Goal: Information Seeking & Learning: Learn about a topic

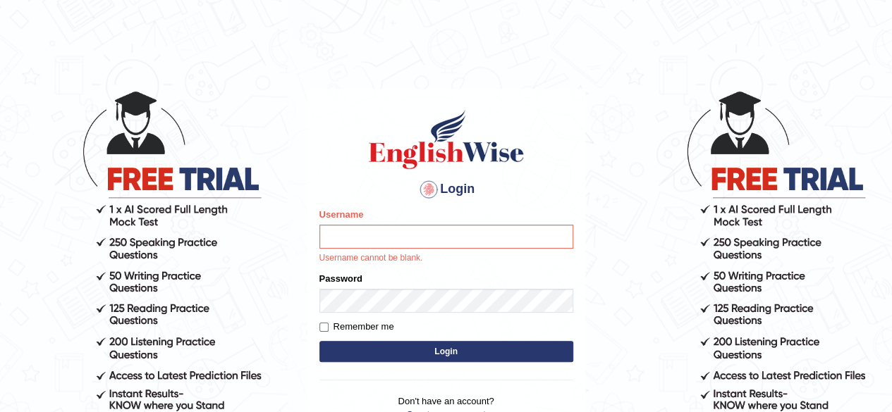
click at [426, 189] on div at bounding box center [428, 189] width 23 height 23
click at [445, 235] on input "Username" at bounding box center [446, 237] width 254 height 24
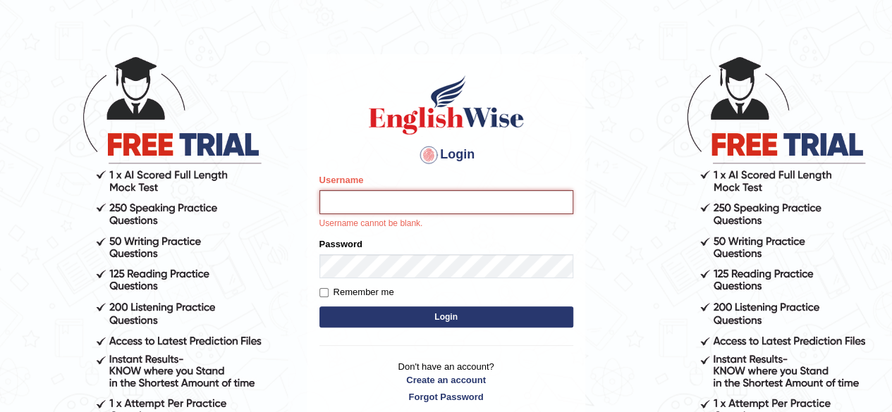
click at [486, 204] on input "Username" at bounding box center [446, 202] width 254 height 24
click at [421, 198] on input "Username" at bounding box center [446, 202] width 254 height 24
type input "rizwinrichu2007@gmail.com"
click at [453, 403] on div "Login Please fix the following errors: Username rizwinrichu2007@gmail.com Usern…" at bounding box center [446, 238] width 278 height 369
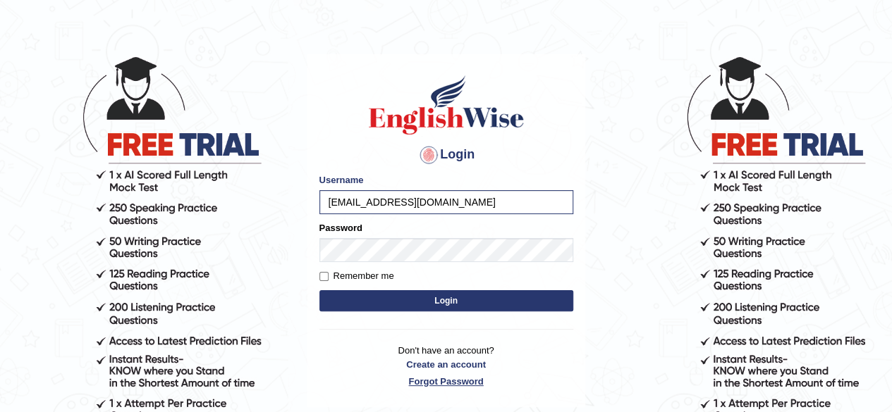
click at [460, 378] on link "Forgot Password" at bounding box center [446, 381] width 254 height 13
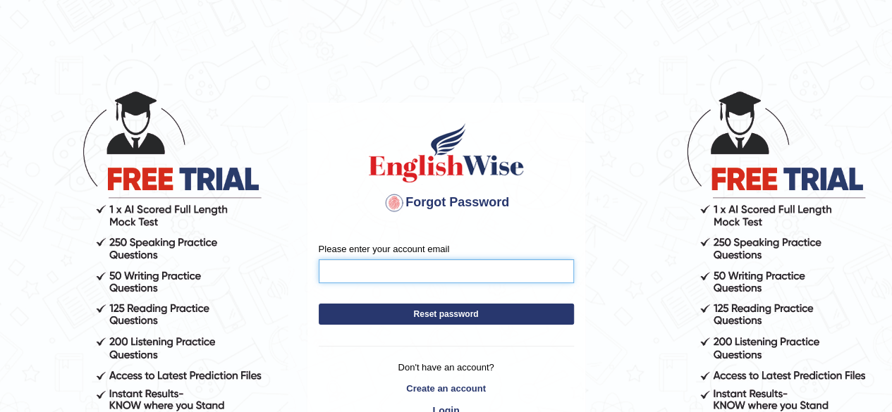
click at [454, 274] on input "Please enter your account email" at bounding box center [446, 271] width 255 height 24
type input "rizwinrichu2007@gmail.com"
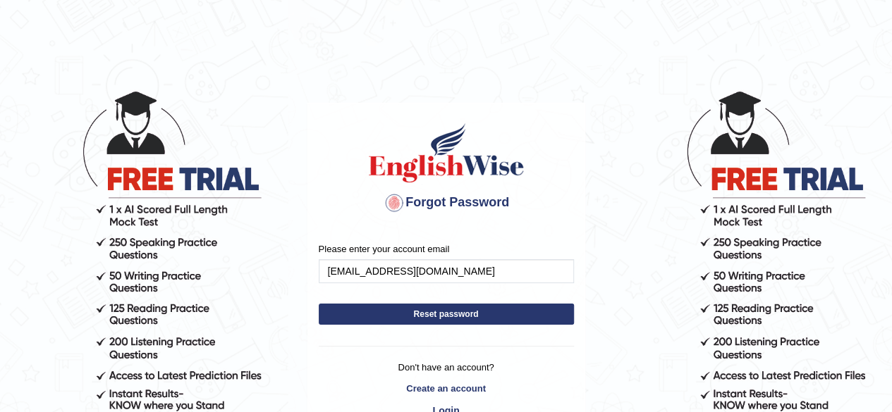
click at [458, 309] on button "Reset password" at bounding box center [446, 314] width 255 height 21
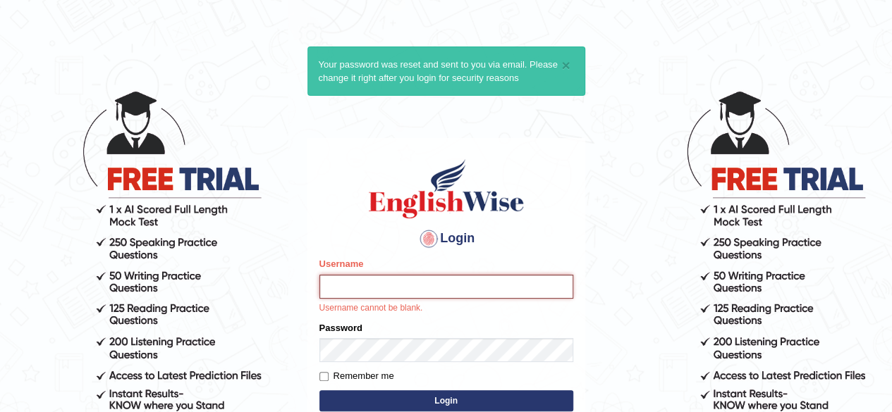
click at [450, 288] on input "Username" at bounding box center [446, 287] width 254 height 24
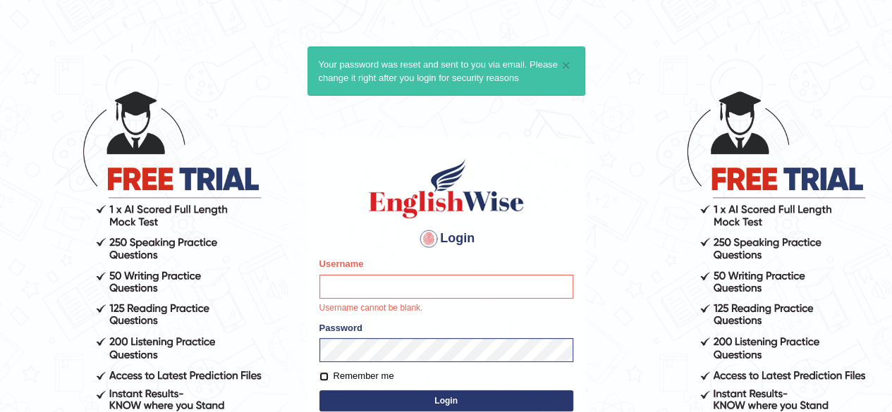
click at [322, 376] on input "Remember me" at bounding box center [323, 376] width 9 height 9
checkbox input "true"
click at [380, 282] on input "Username" at bounding box center [446, 287] width 254 height 24
type input "rizwinriyas5"
click at [454, 396] on form "Please fix the following errors: Username rizwinriyas5 Username cannot be blank…" at bounding box center [446, 336] width 254 height 158
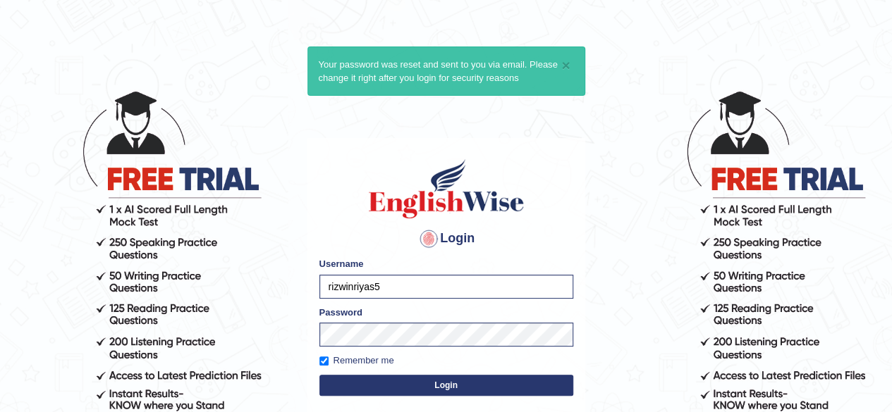
click at [479, 385] on button "Login" at bounding box center [446, 385] width 254 height 21
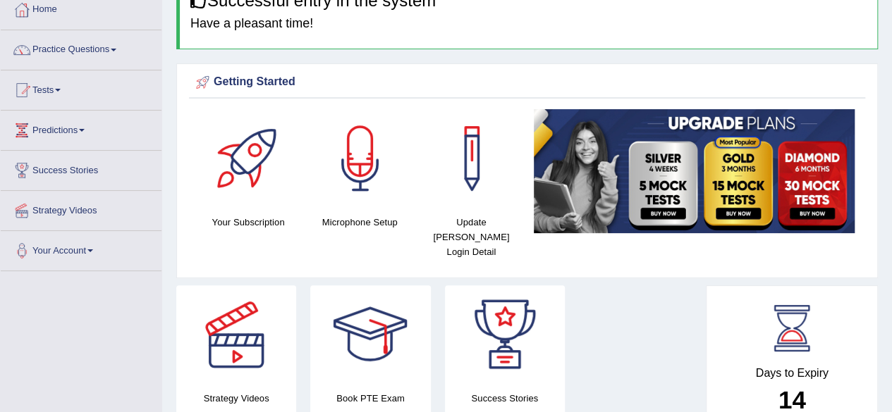
scroll to position [72, 0]
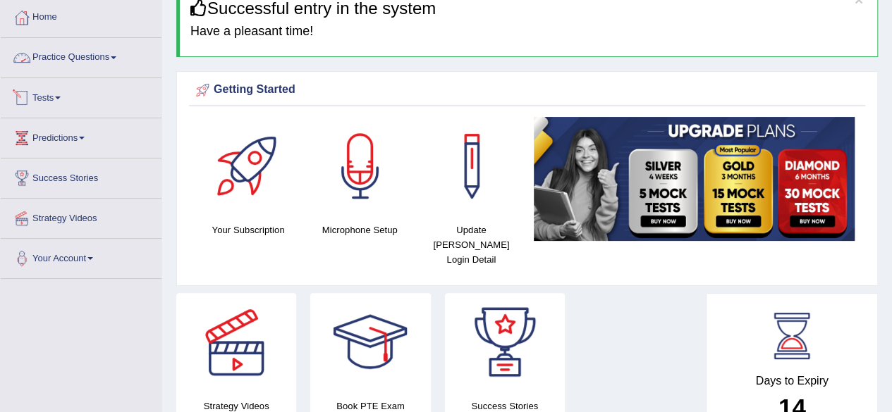
click at [27, 95] on div at bounding box center [21, 97] width 21 height 21
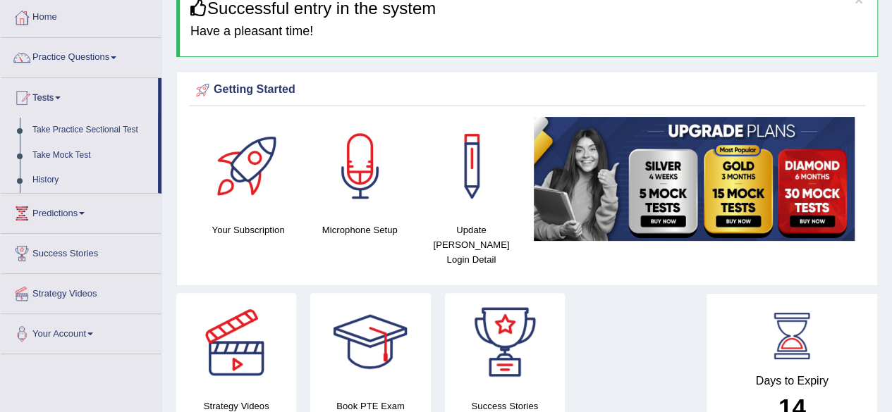
click at [60, 128] on link "Take Practice Sectional Test" at bounding box center [92, 130] width 132 height 25
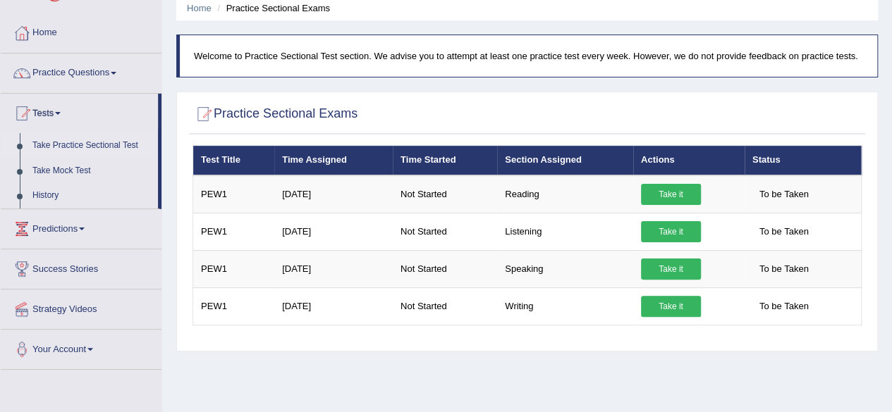
scroll to position [36, 0]
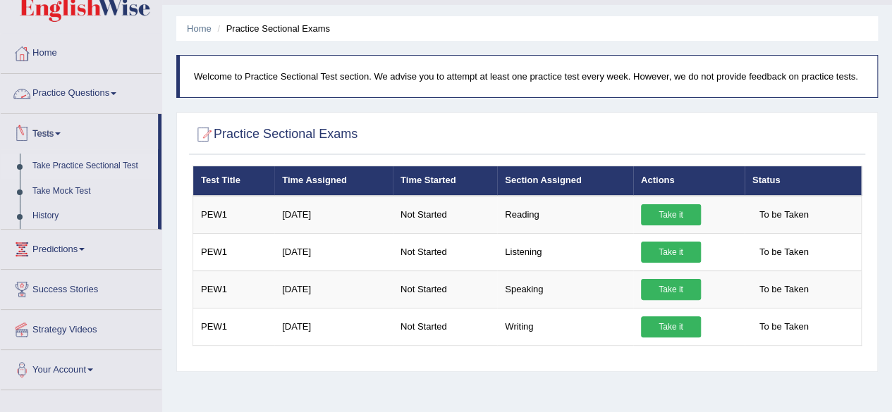
click at [69, 80] on link "Practice Questions" at bounding box center [81, 91] width 161 height 35
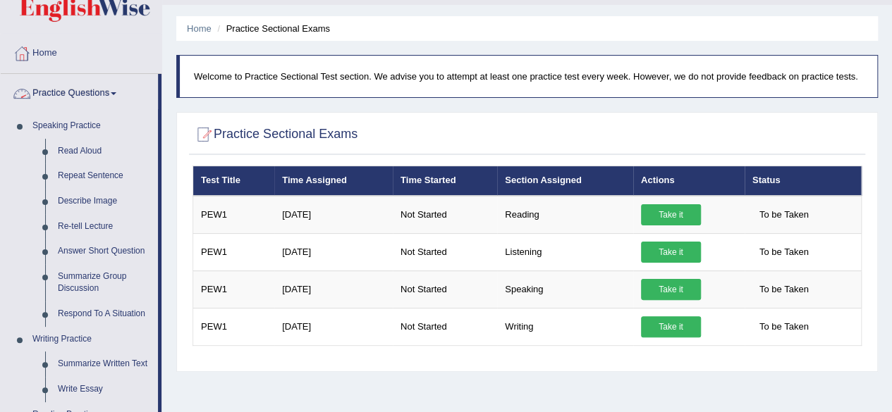
click at [77, 97] on link "Practice Questions" at bounding box center [79, 91] width 157 height 35
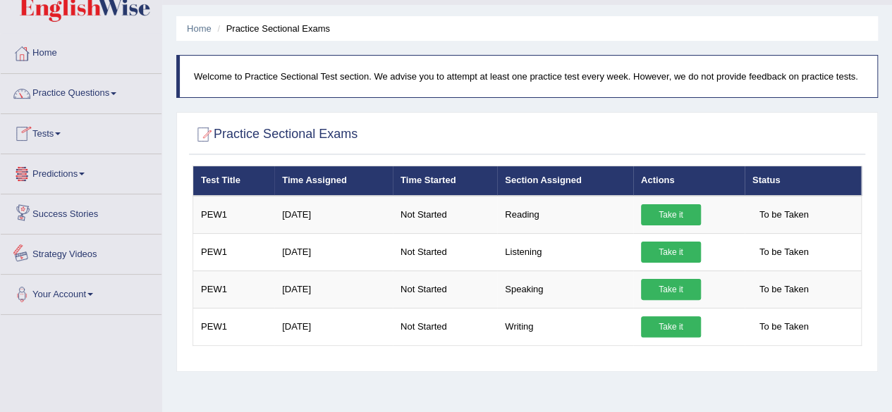
click at [85, 257] on link "Strategy Videos" at bounding box center [81, 252] width 161 height 35
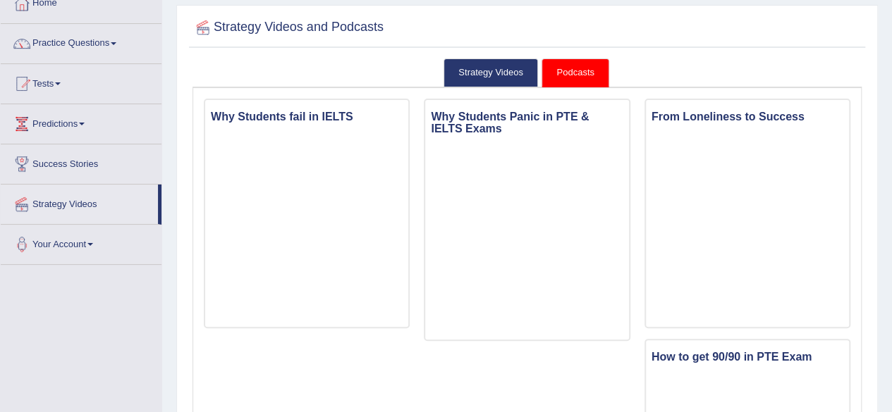
scroll to position [89, 0]
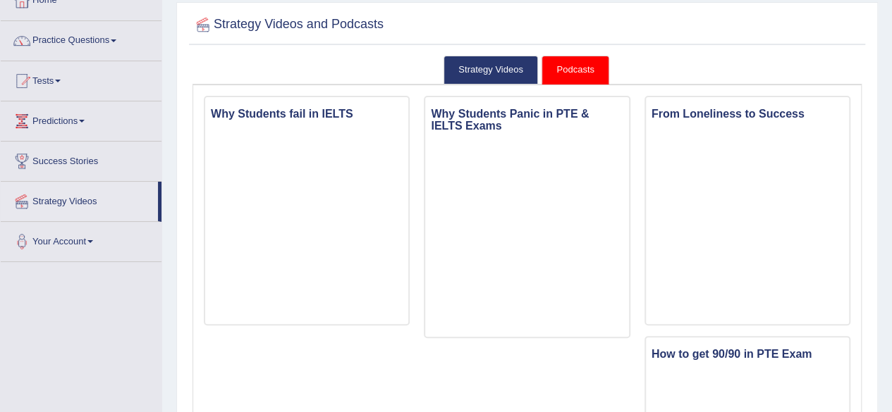
click at [891, 93] on html "Toggle navigation Home Practice Questions Speaking Practice Read Aloud Repeat S…" at bounding box center [446, 117] width 892 height 412
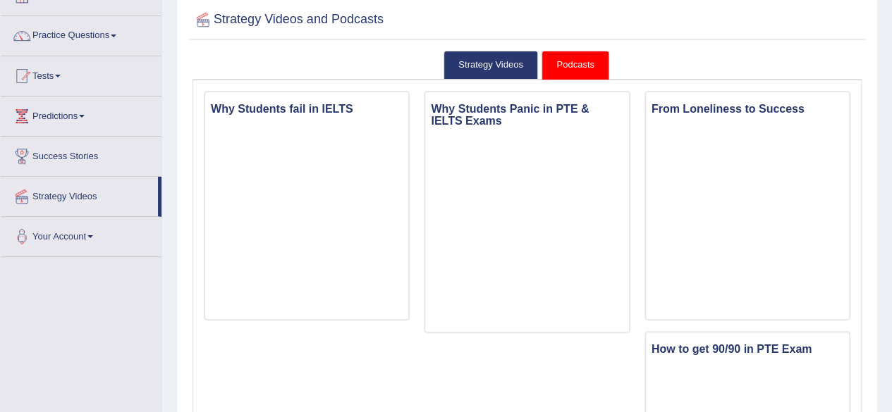
scroll to position [92, 0]
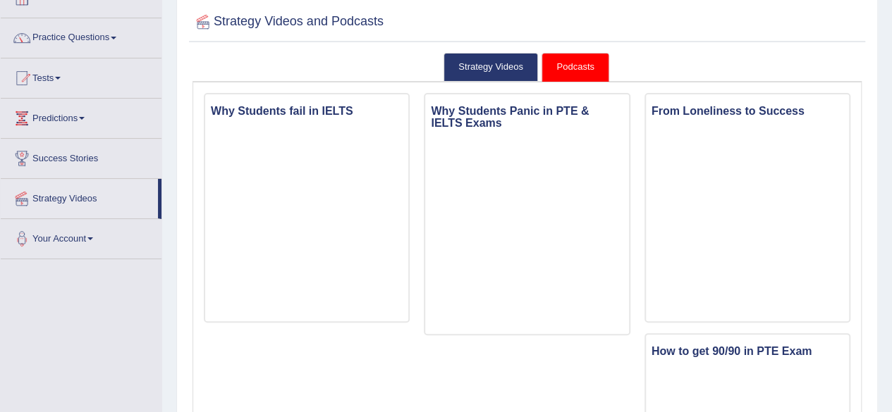
click at [579, 73] on link "Podcasts" at bounding box center [574, 67] width 67 height 29
click at [498, 66] on link "Strategy Videos" at bounding box center [490, 67] width 94 height 29
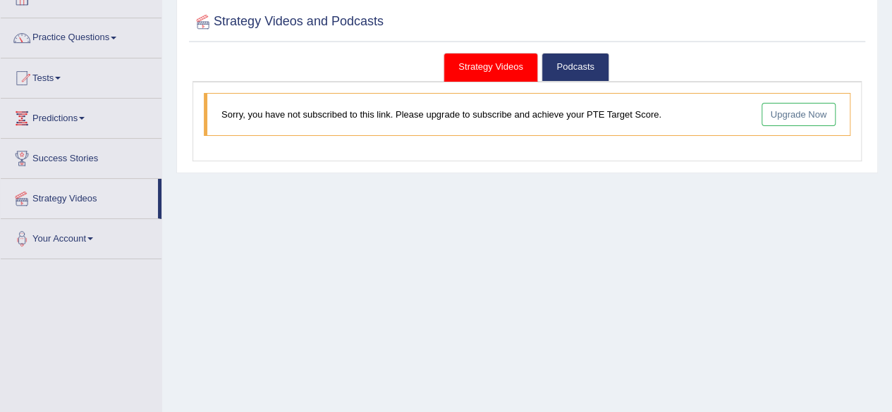
click at [814, 122] on link "Upgrade Now" at bounding box center [798, 114] width 75 height 23
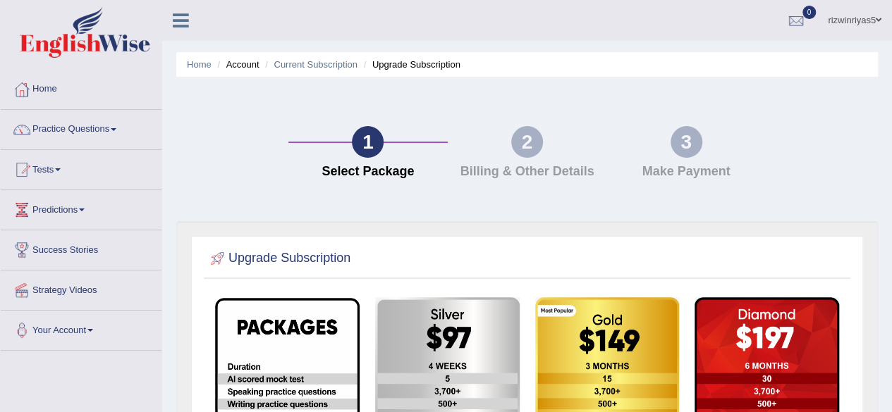
click at [871, 118] on html "Toggle navigation Home Practice Questions Speaking Practice Read Aloud Repeat S…" at bounding box center [446, 206] width 892 height 412
click at [42, 82] on link "Home" at bounding box center [81, 87] width 161 height 35
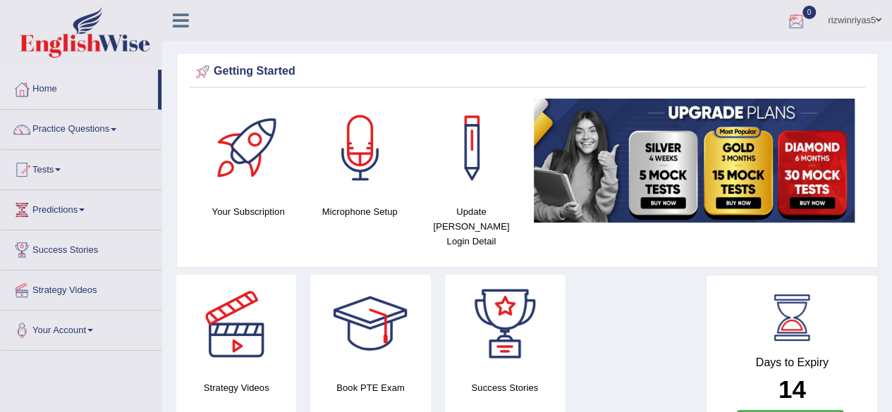
click at [852, 24] on link "rizwinriyas5" at bounding box center [854, 18] width 75 height 37
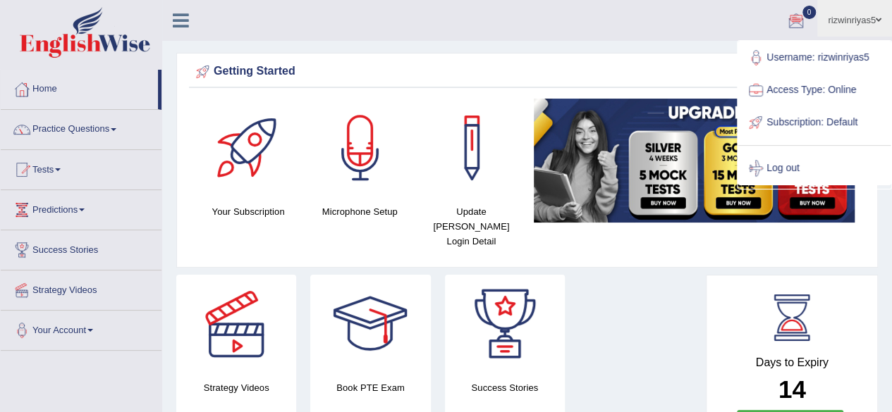
click at [852, 23] on link "rizwinriyas5" at bounding box center [854, 18] width 75 height 37
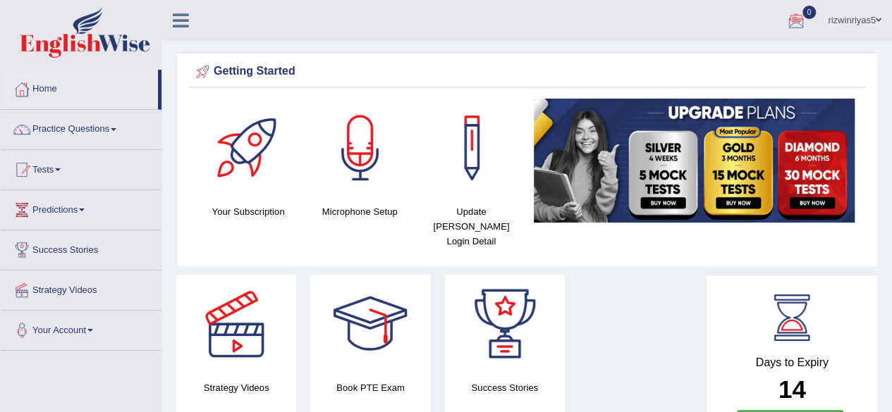
click at [852, 23] on link "rizwinriyas5" at bounding box center [854, 18] width 75 height 37
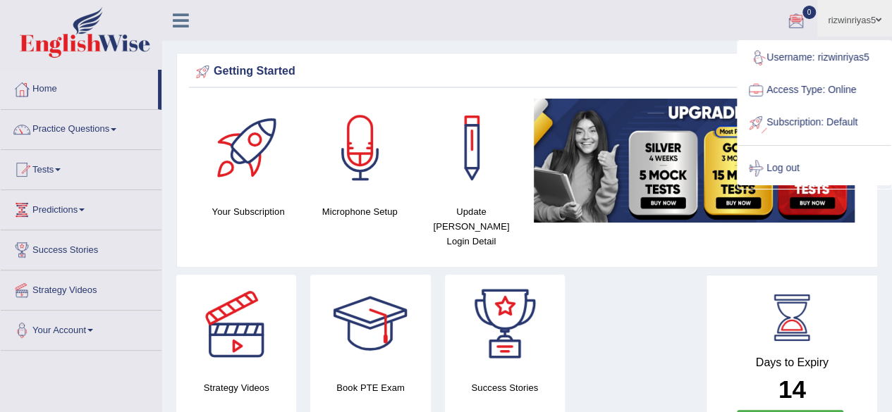
click at [835, 119] on link "Subscription: Default" at bounding box center [814, 122] width 152 height 32
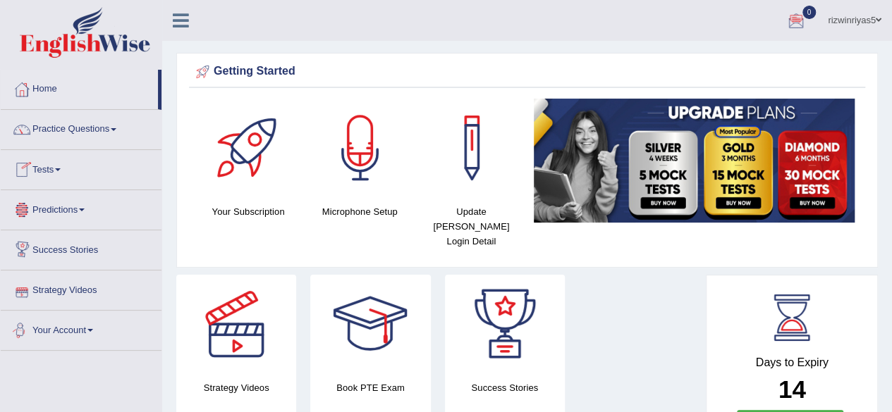
click at [83, 325] on link "Your Account" at bounding box center [81, 328] width 161 height 35
drag, startPoint x: 161, startPoint y: 88, endPoint x: 162, endPoint y: 108, distance: 19.8
drag, startPoint x: 159, startPoint y: 338, endPoint x: 161, endPoint y: 317, distance: 21.2
click at [161, 317] on li "Your Account Notifications Microphone Setup Change Password Manage Subscription…" at bounding box center [81, 406] width 161 height 191
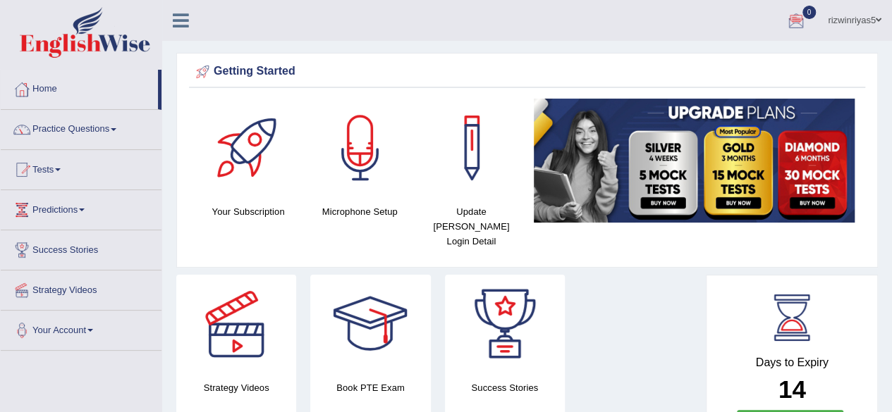
click at [120, 333] on link "Your Account" at bounding box center [81, 328] width 161 height 35
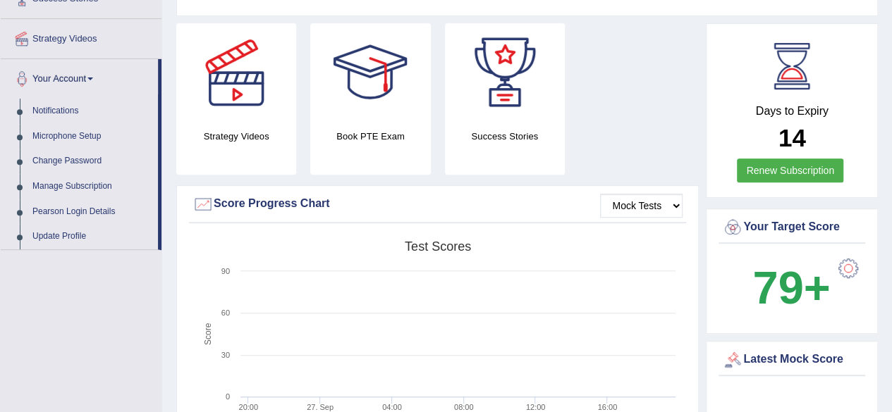
scroll to position [254, 0]
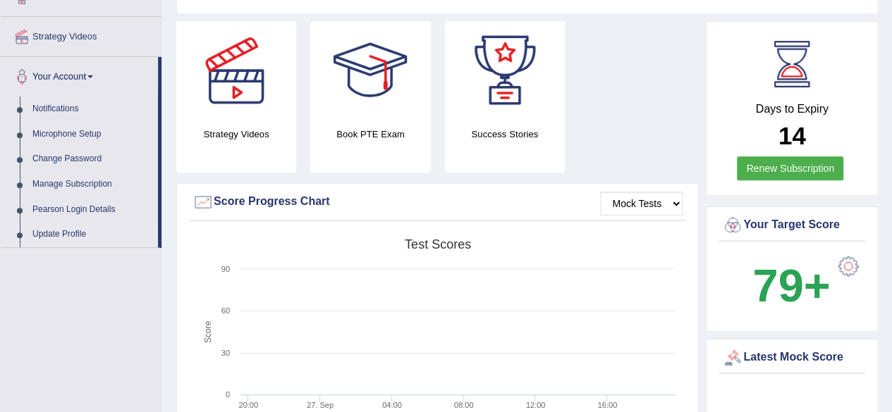
click at [70, 229] on link "Update Profile" at bounding box center [92, 234] width 132 height 25
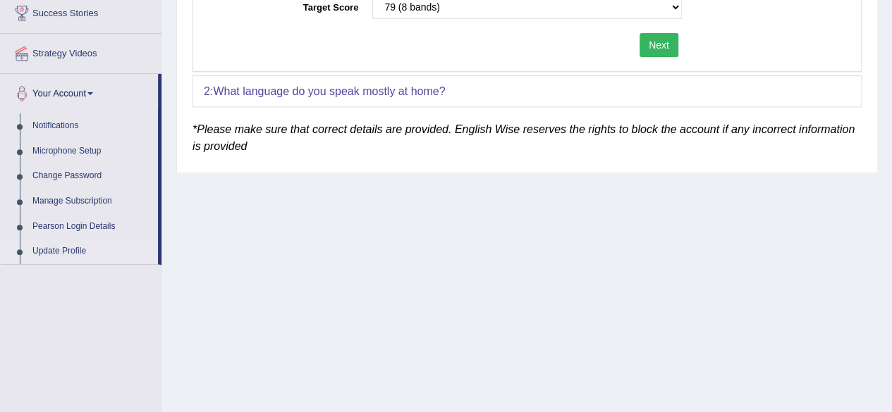
scroll to position [226, 0]
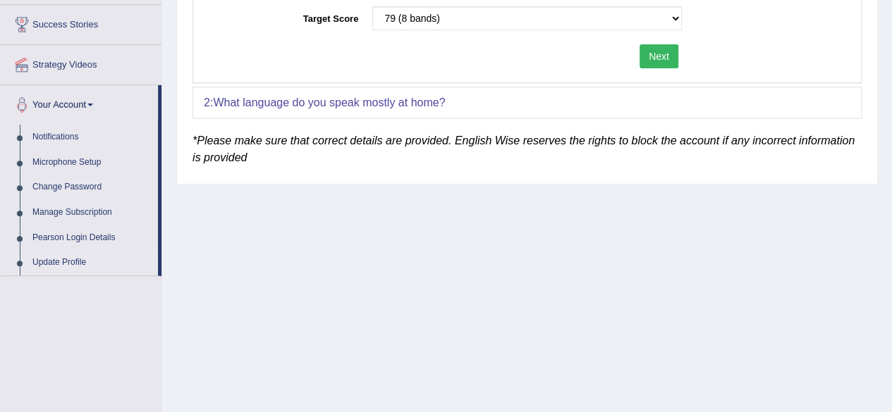
click at [493, 107] on div "2: What language do you speak mostly at home?" at bounding box center [527, 102] width 668 height 31
click at [445, 102] on b "What language do you speak mostly at home?" at bounding box center [329, 103] width 232 height 12
click at [94, 210] on link "Manage Subscription" at bounding box center [92, 212] width 132 height 25
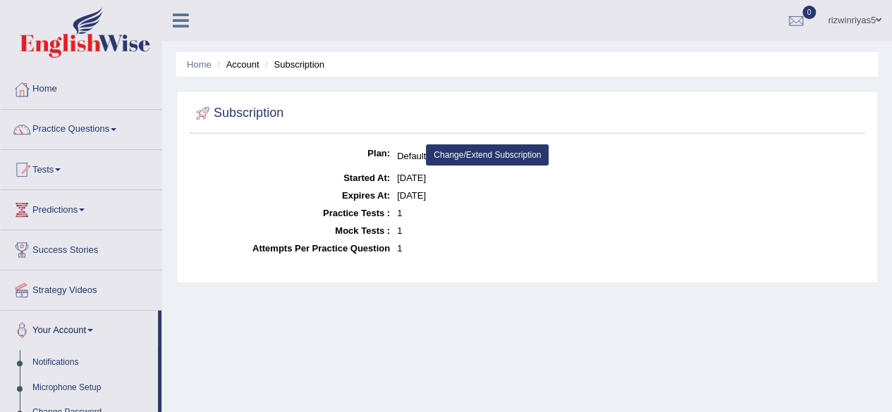
click at [496, 147] on link "Change/Extend Subscription" at bounding box center [487, 155] width 123 height 21
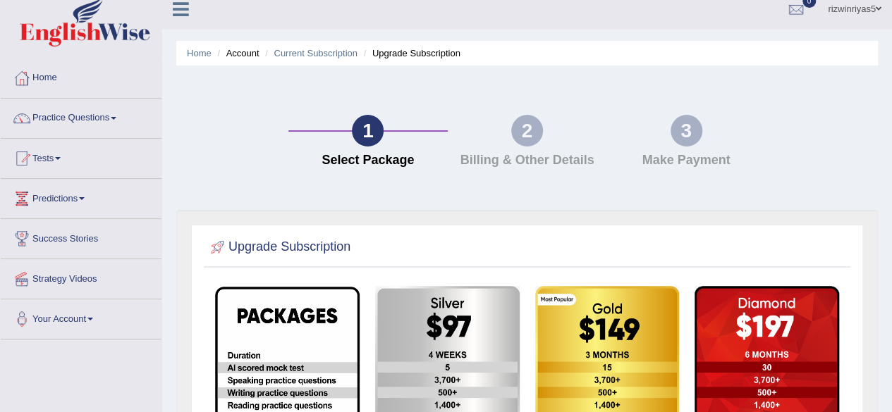
scroll to position [10, 0]
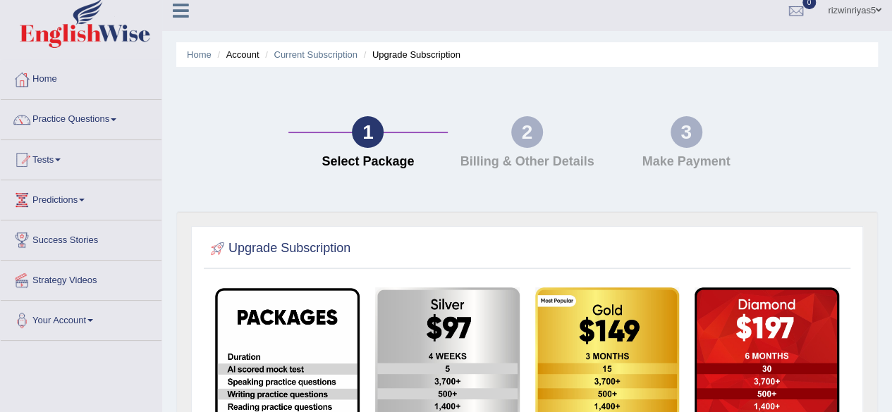
drag, startPoint x: 401, startPoint y: 56, endPoint x: 419, endPoint y: 133, distance: 79.7
click at [419, 133] on div "Home Account Current Subscription Upgrade Subscription 1 Select Package 2 Billi…" at bounding box center [527, 342] width 730 height 705
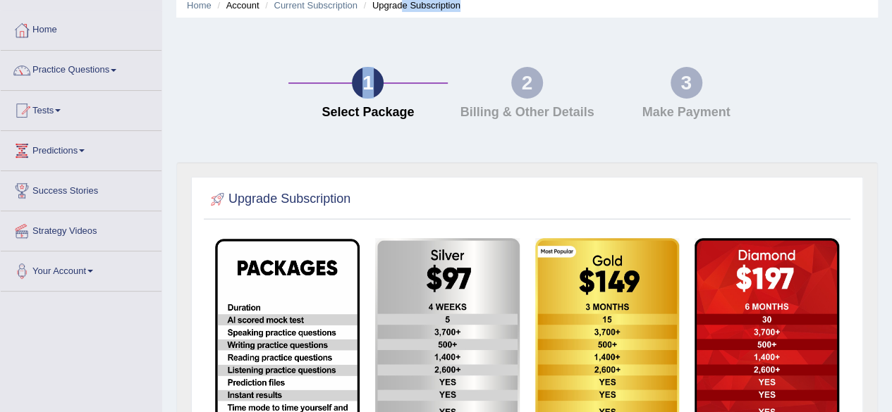
scroll to position [99, 0]
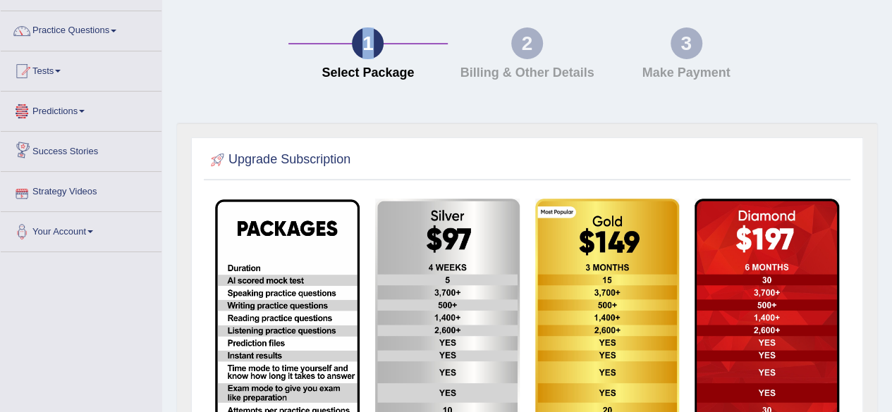
click at [69, 118] on link "Predictions" at bounding box center [81, 109] width 161 height 35
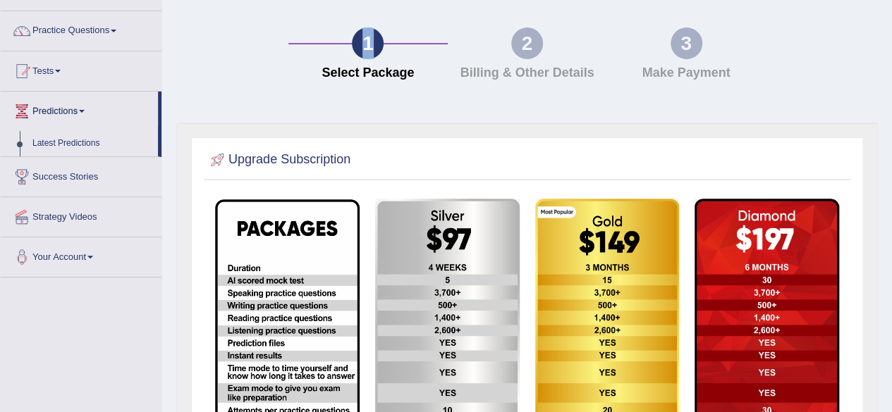
click at [69, 118] on link "Predictions" at bounding box center [79, 109] width 157 height 35
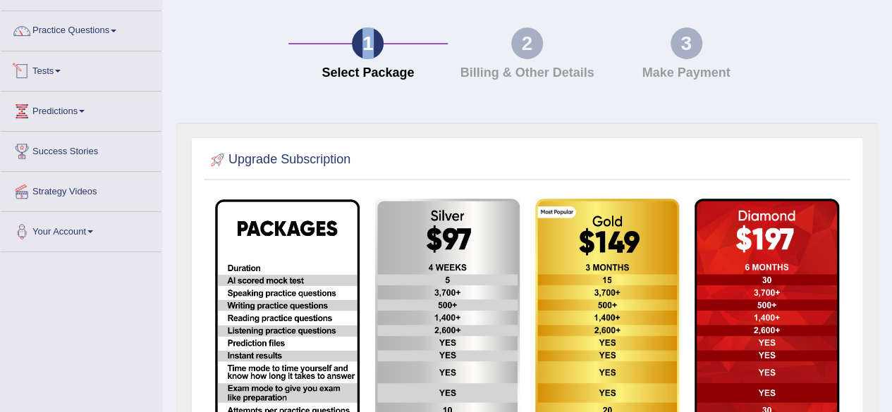
click at [62, 73] on link "Tests" at bounding box center [81, 68] width 161 height 35
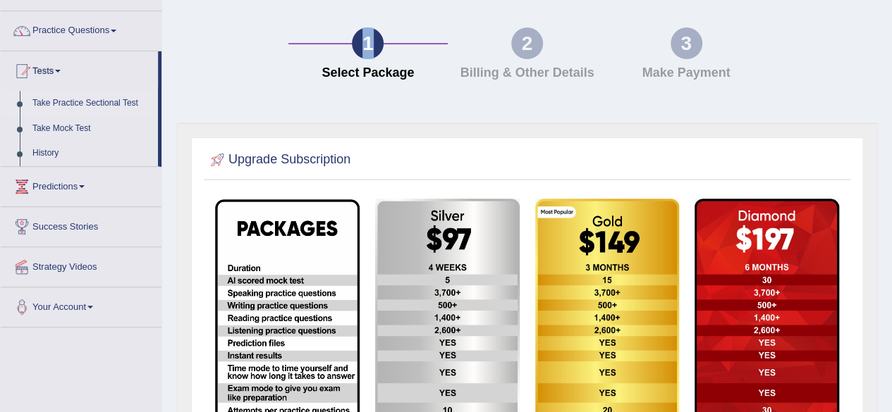
click at [95, 95] on link "Take Practice Sectional Test" at bounding box center [92, 103] width 132 height 25
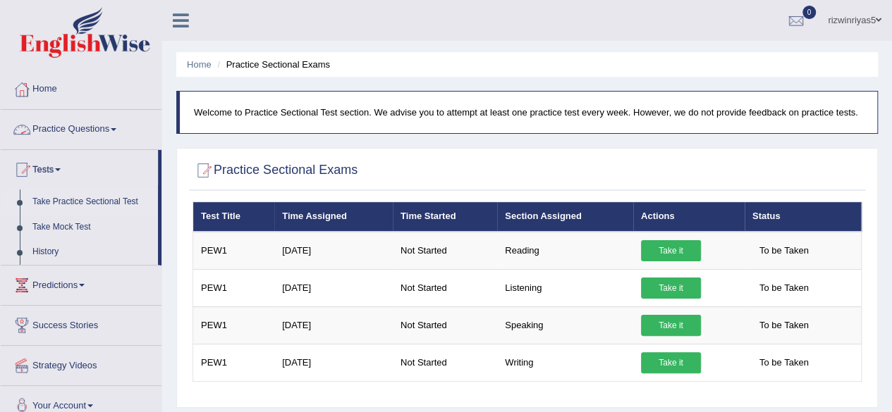
click at [106, 123] on link "Practice Questions" at bounding box center [81, 127] width 161 height 35
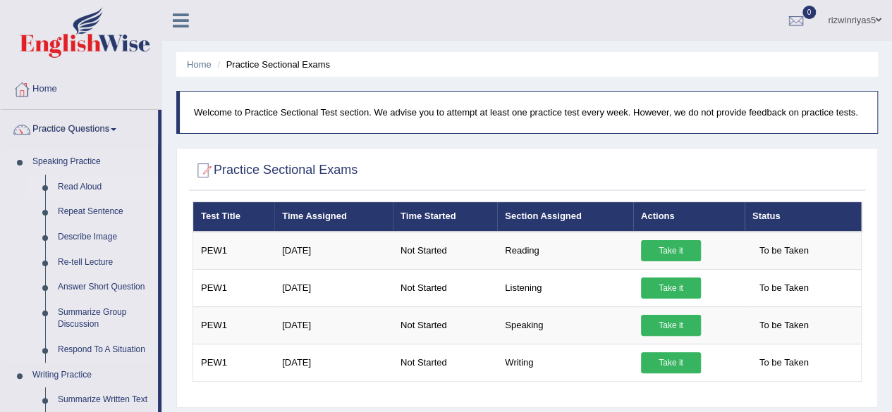
click at [90, 191] on link "Read Aloud" at bounding box center [104, 187] width 106 height 25
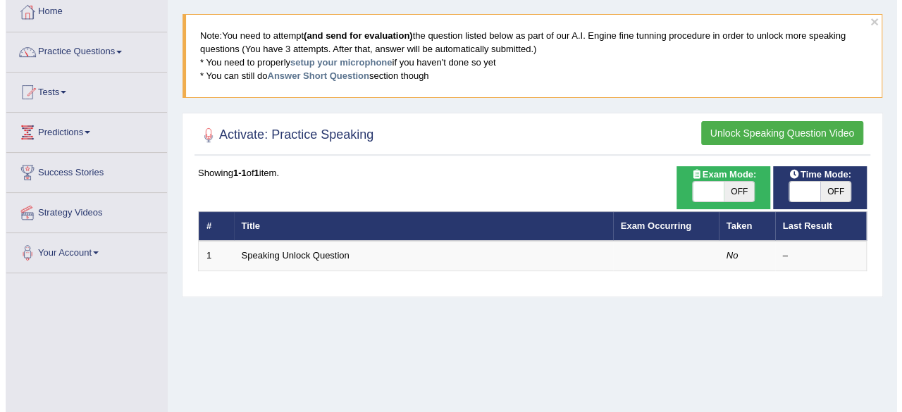
scroll to position [89, 0]
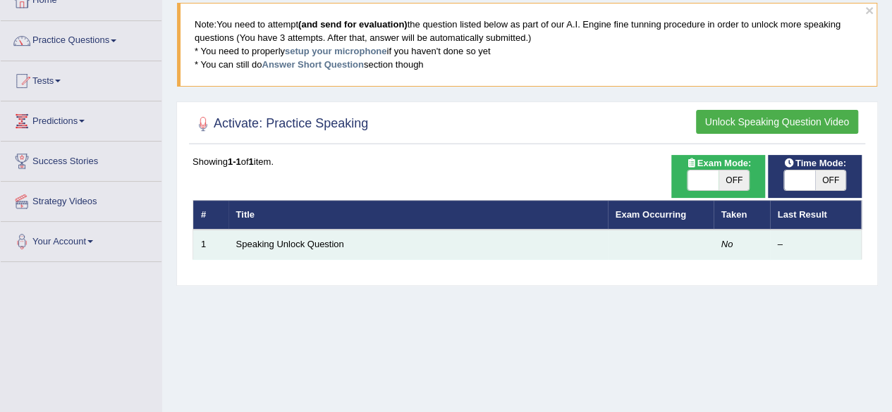
click at [560, 250] on td "Speaking Unlock Question" at bounding box center [417, 245] width 379 height 30
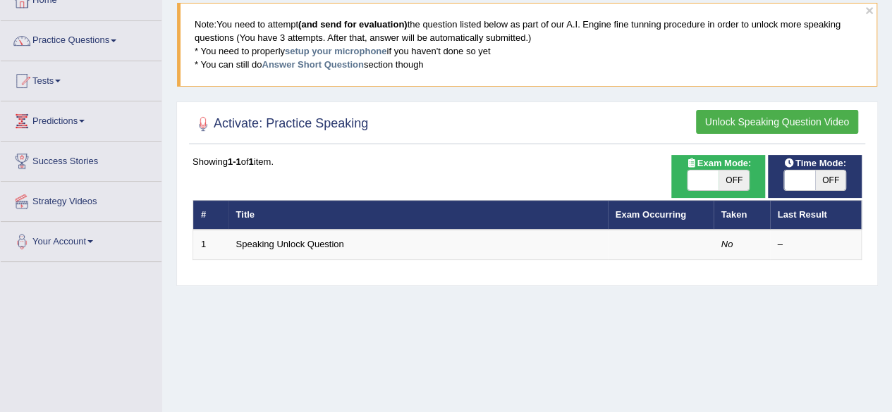
click at [720, 173] on span "OFF" at bounding box center [733, 181] width 31 height 20
click at [720, 173] on span at bounding box center [733, 181] width 31 height 20
checkbox input "false"
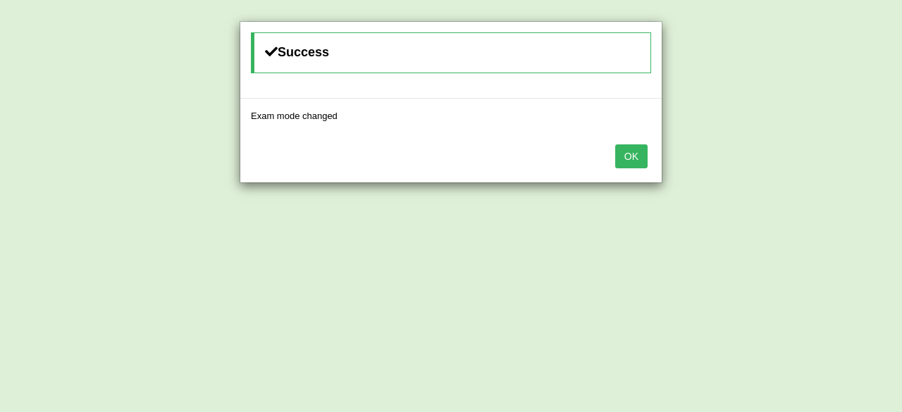
click at [630, 152] on button "OK" at bounding box center [631, 157] width 32 height 24
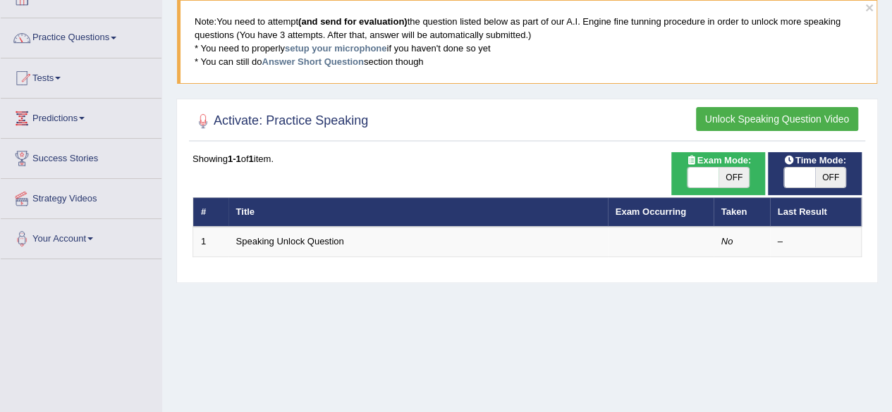
scroll to position [89, 0]
